Goal: Task Accomplishment & Management: Complete application form

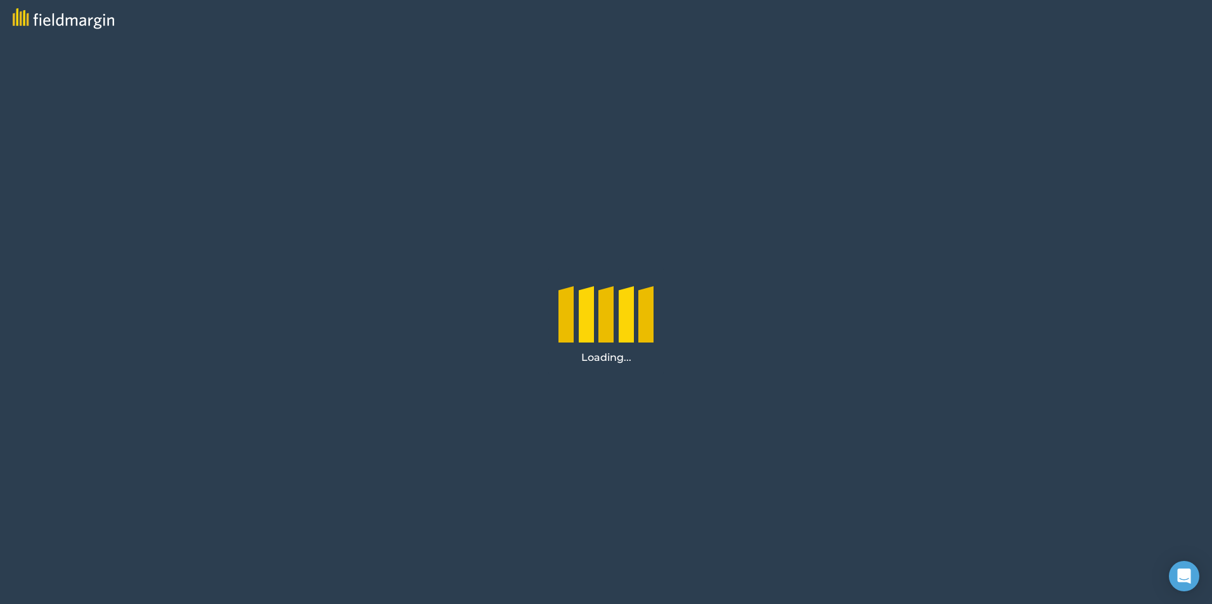
click at [715, 327] on div "Loading..." at bounding box center [606, 321] width 1212 height 566
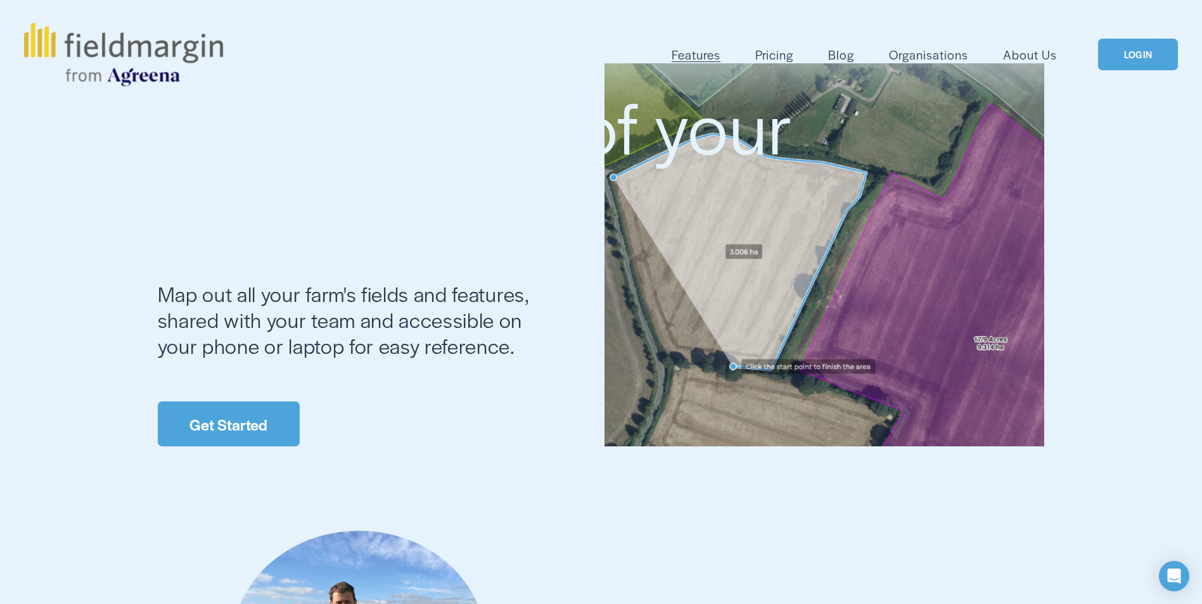
click at [1142, 58] on link "LOGIN" at bounding box center [1138, 55] width 80 height 32
